Goal: Information Seeking & Learning: Learn about a topic

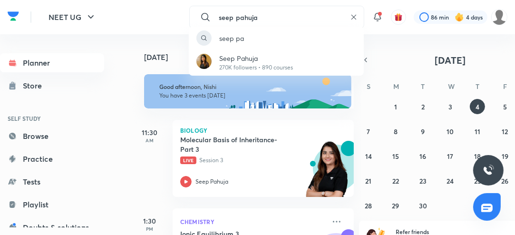
type input "seep pahuja"
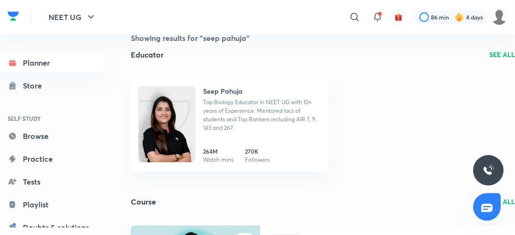
scroll to position [0, 4]
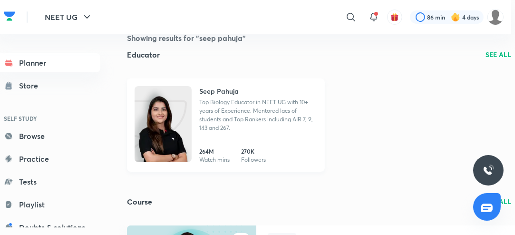
click at [178, 122] on img at bounding box center [162, 133] width 57 height 76
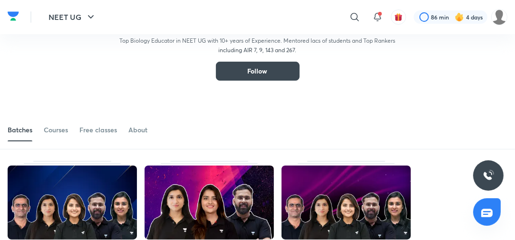
scroll to position [57, 0]
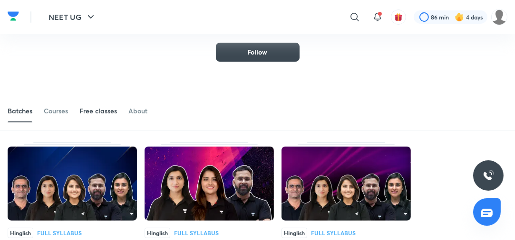
click at [109, 110] on div "Free classes" at bounding box center [98, 111] width 38 height 10
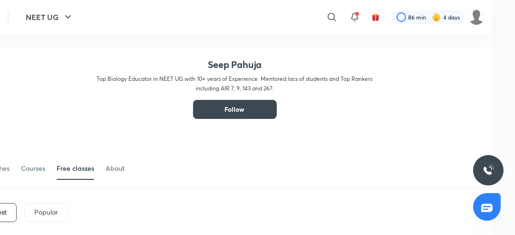
scroll to position [0, 25]
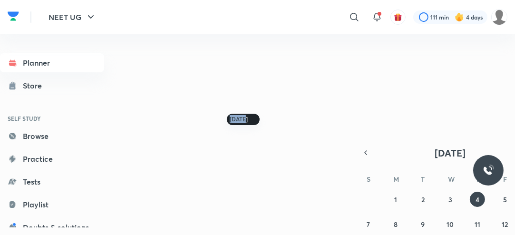
click at [250, 127] on div "Today September 2025 S M T W T F S 31 1 2 3 4 5 6 7 8 9 10 11 12 13 14 15 16 17…" at bounding box center [323, 131] width 384 height 8
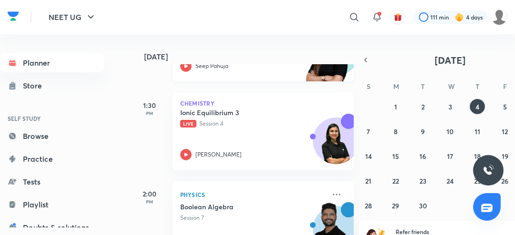
scroll to position [146, 0]
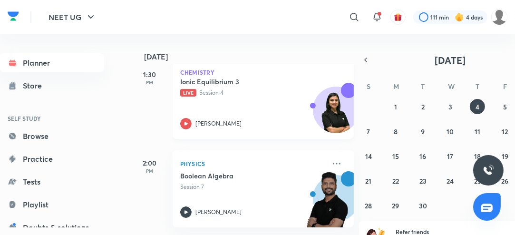
click at [189, 123] on icon at bounding box center [185, 123] width 11 height 11
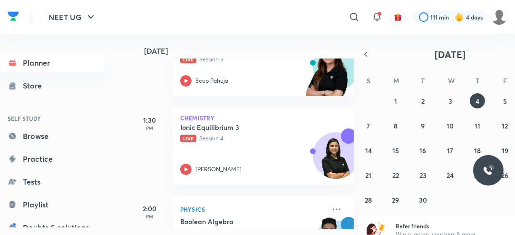
scroll to position [16, 0]
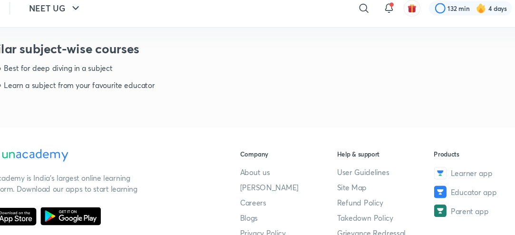
scroll to position [431, 0]
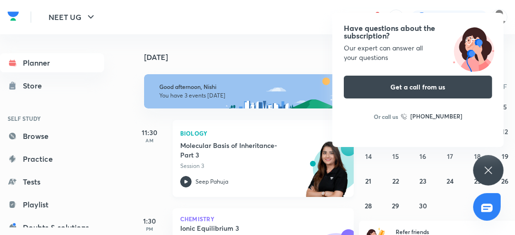
scroll to position [146, 0]
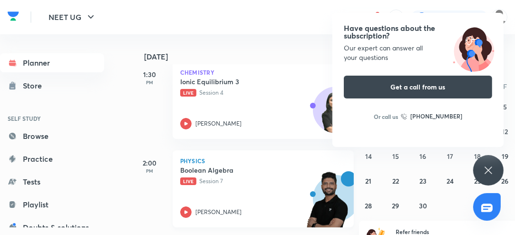
click at [192, 213] on div "[PERSON_NAME]" at bounding box center [252, 211] width 145 height 11
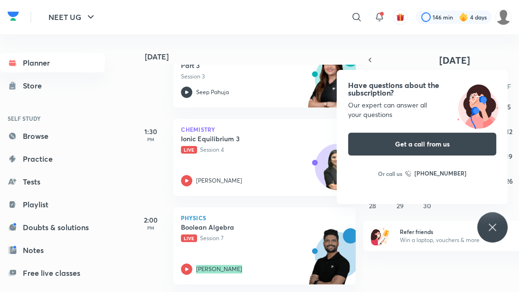
scroll to position [95, 0]
